Goal: Task Accomplishment & Management: Manage account settings

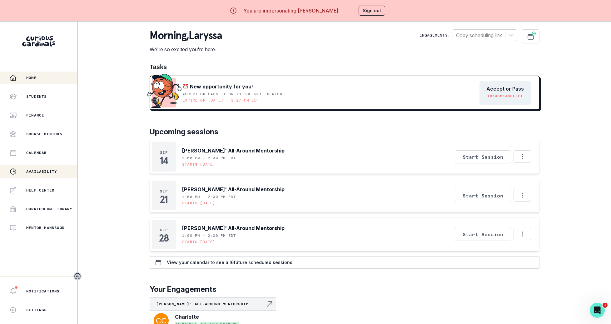
click at [58, 176] on button "Availability" at bounding box center [38, 171] width 77 height 12
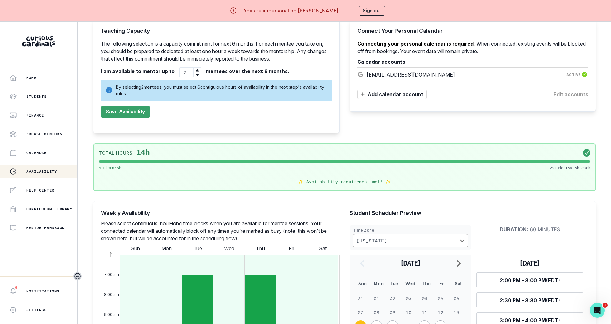
scroll to position [45, 0]
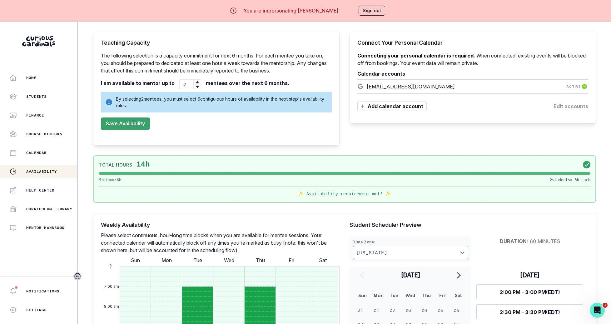
click at [373, 11] on button "Sign out" at bounding box center [372, 11] width 27 height 10
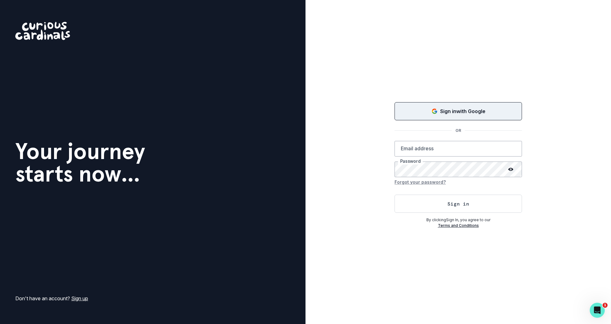
click at [426, 112] on div "Sign in with Google" at bounding box center [458, 110] width 112 height 7
